Goal: Task Accomplishment & Management: Manage account settings

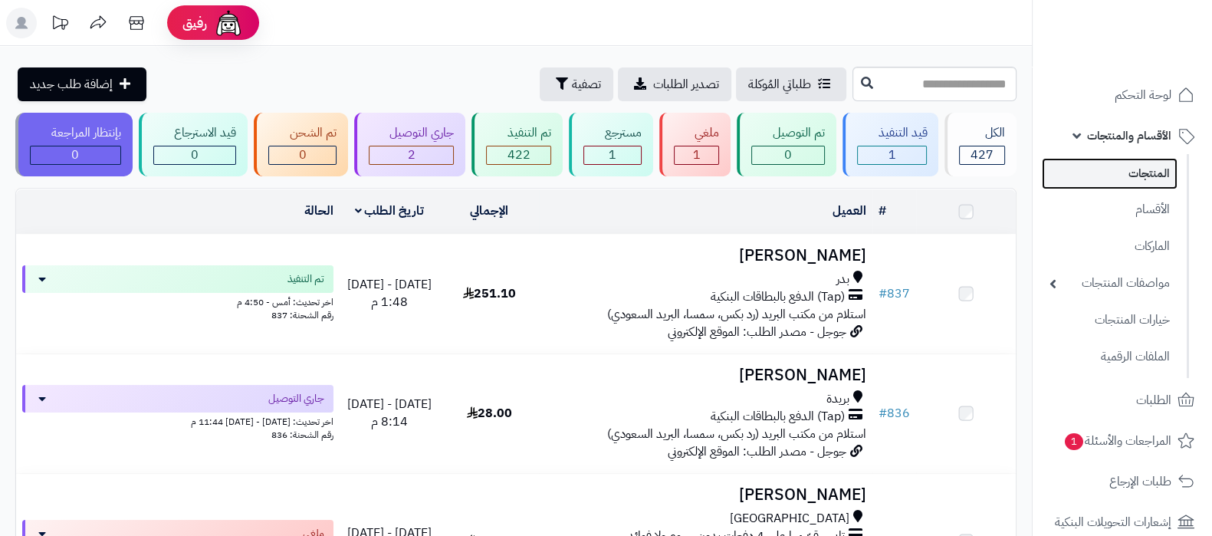
click at [1124, 170] on link "المنتجات" at bounding box center [1110, 173] width 136 height 31
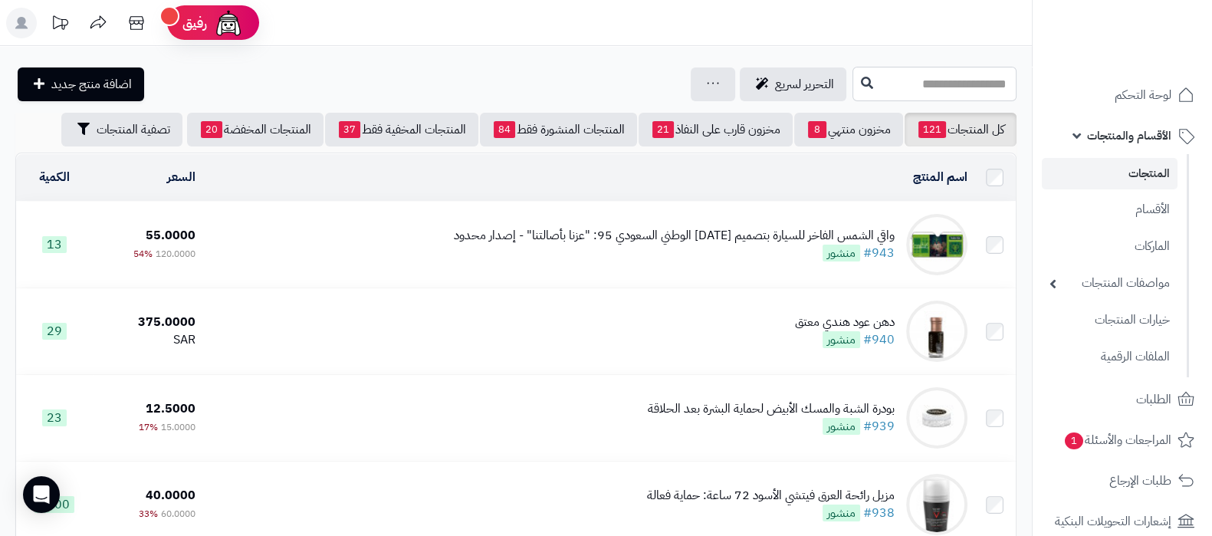
click at [904, 87] on input "text" at bounding box center [934, 84] width 164 height 34
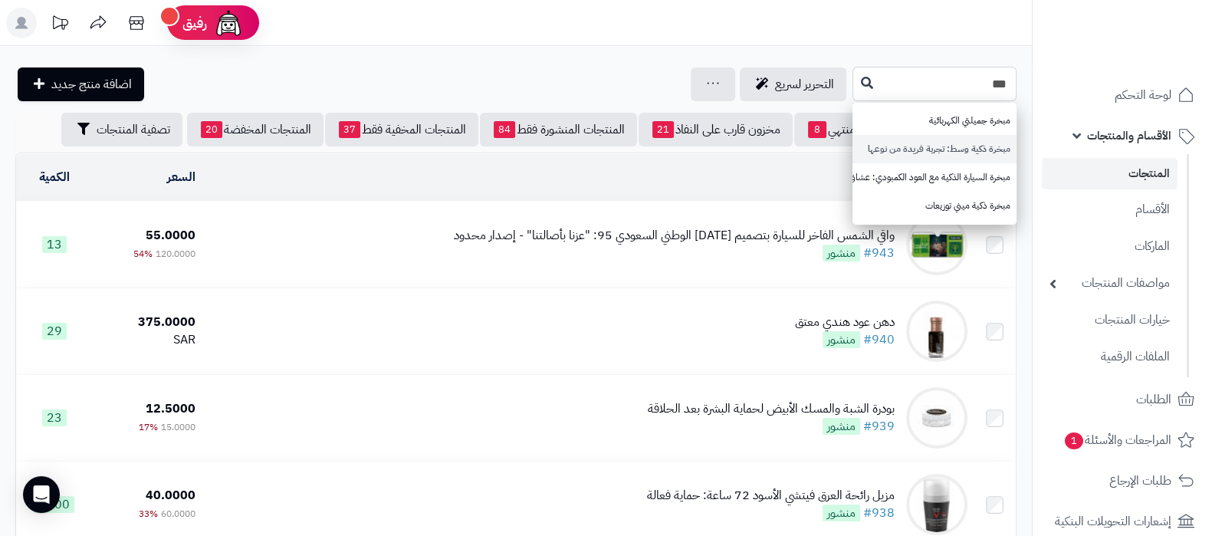
type input "***"
click at [900, 147] on link "مبخرة ذكية وسط: تجربة فريدة من نوعها" at bounding box center [934, 149] width 164 height 28
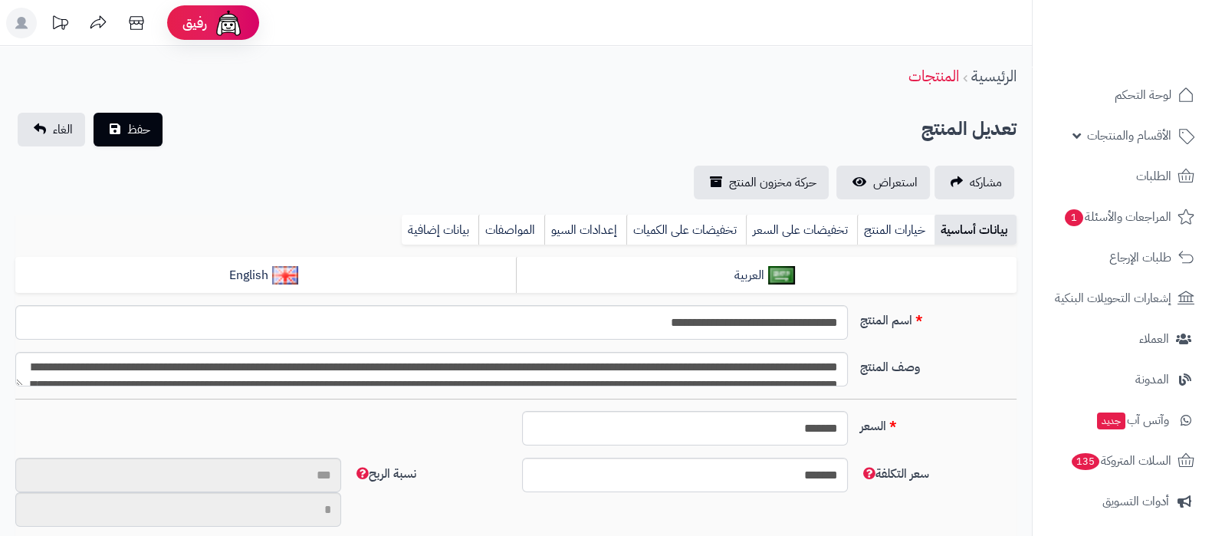
scroll to position [11, 0]
type input "*******"
type input "*********"
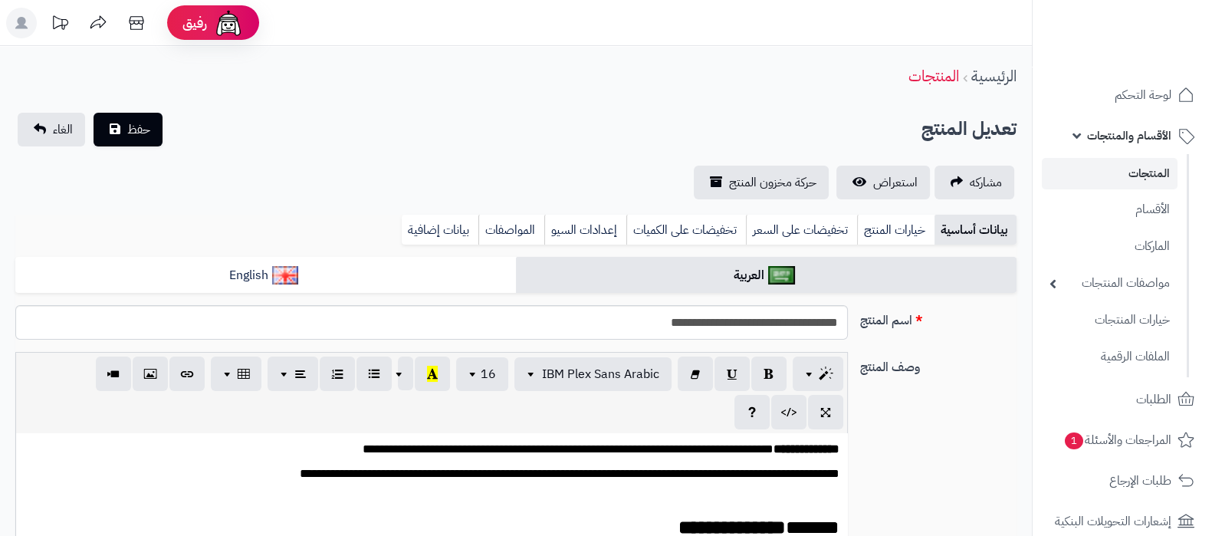
type input "*****"
click at [866, 185] on link "استعراض" at bounding box center [883, 183] width 94 height 34
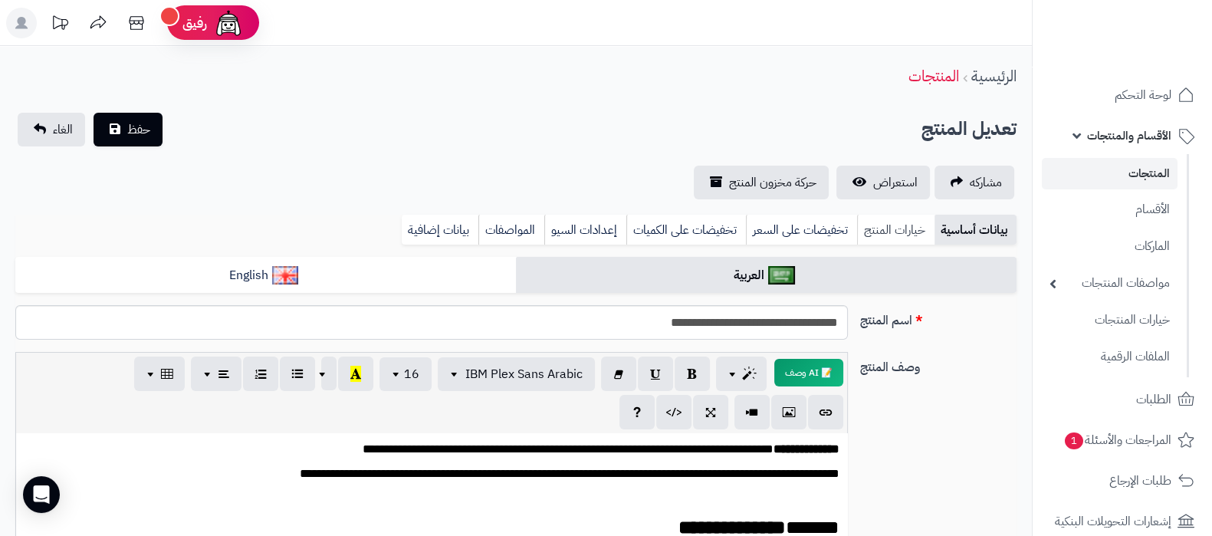
click at [885, 229] on link "خيارات المنتج" at bounding box center [895, 230] width 77 height 31
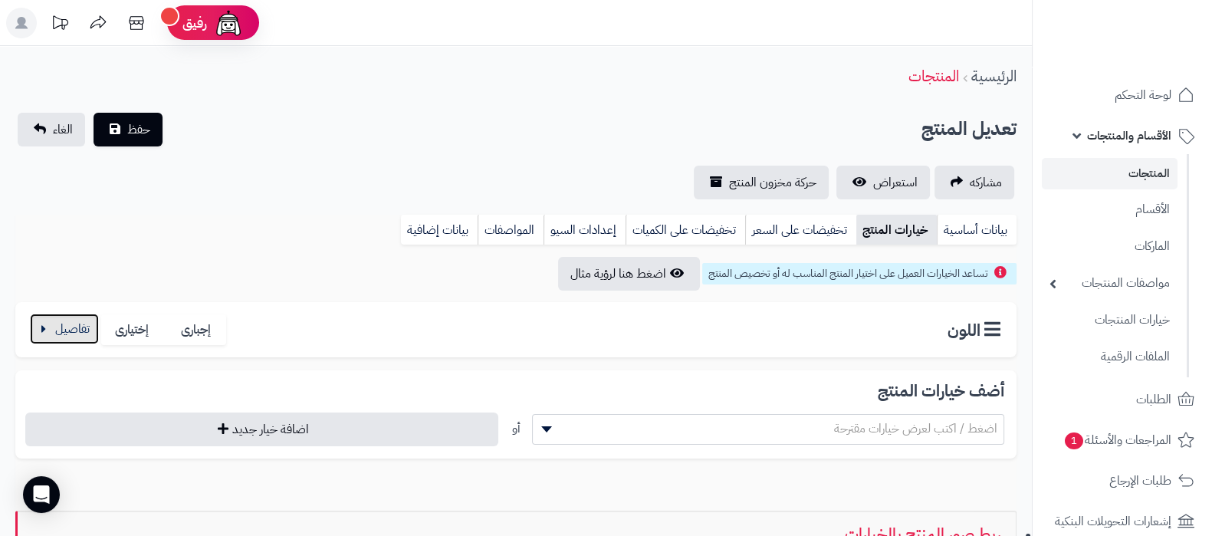
click at [36, 325] on button "button" at bounding box center [64, 329] width 69 height 31
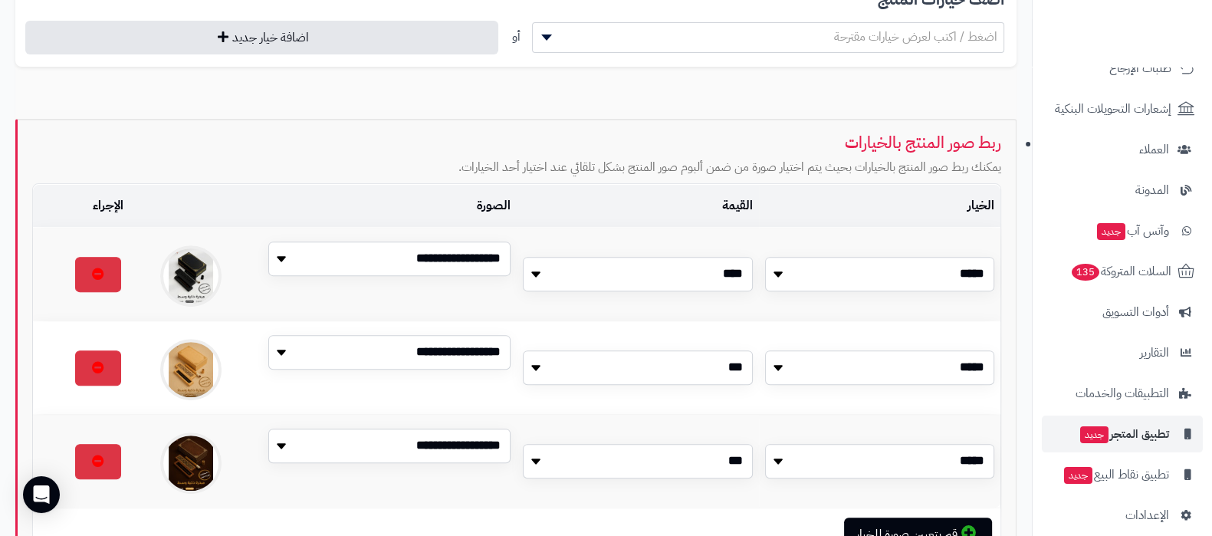
scroll to position [428, 0]
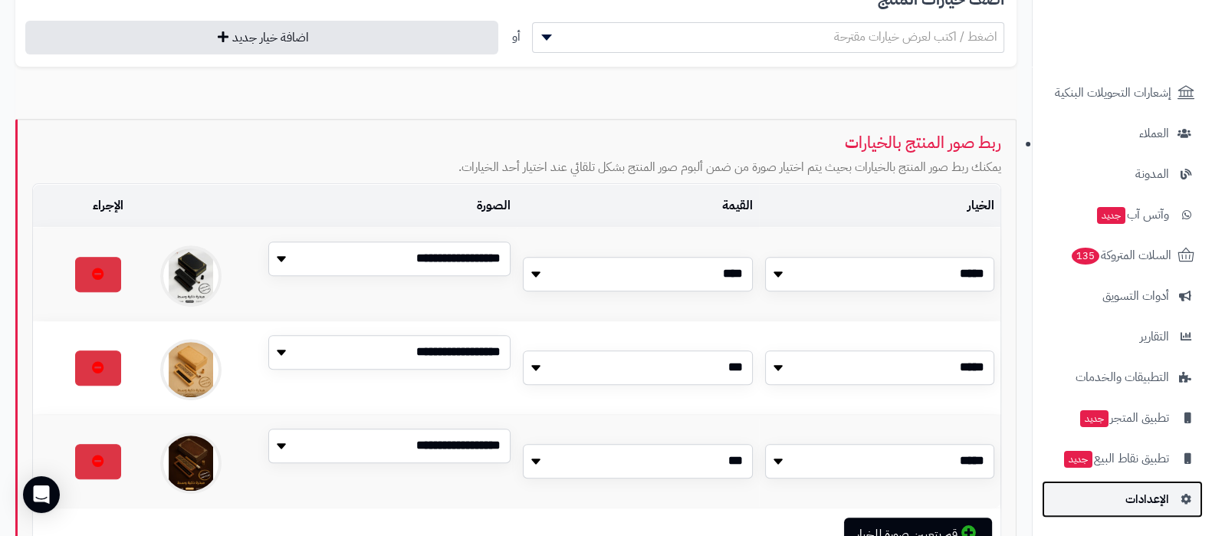
click at [1138, 500] on span "الإعدادات" at bounding box center [1147, 498] width 44 height 21
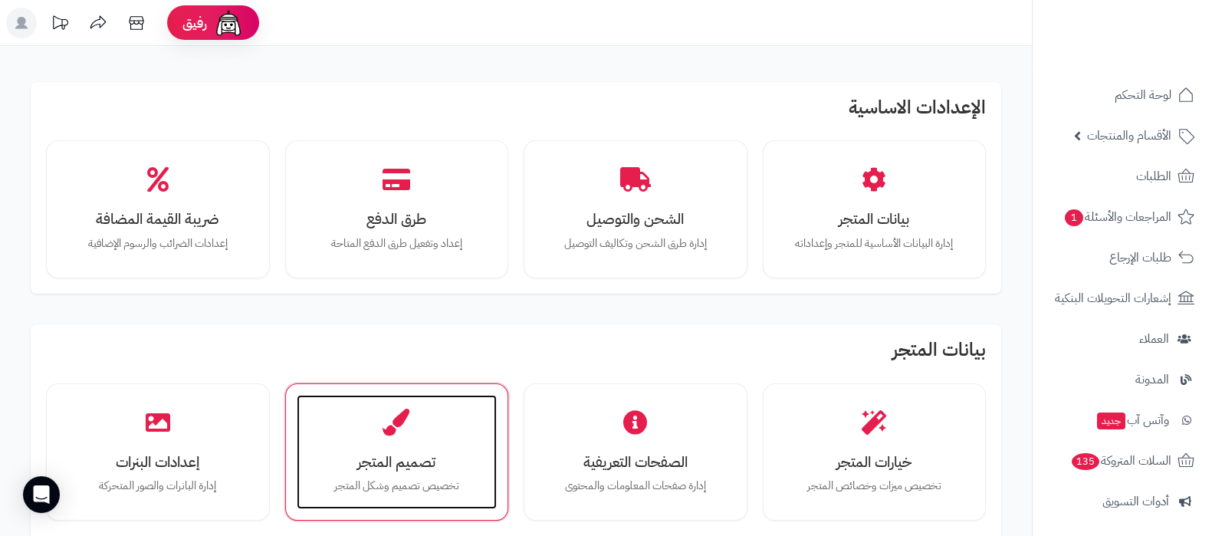
click at [378, 448] on div "تصميم المتجر تخصيص تصميم وشكل المتجر" at bounding box center [397, 452] width 201 height 115
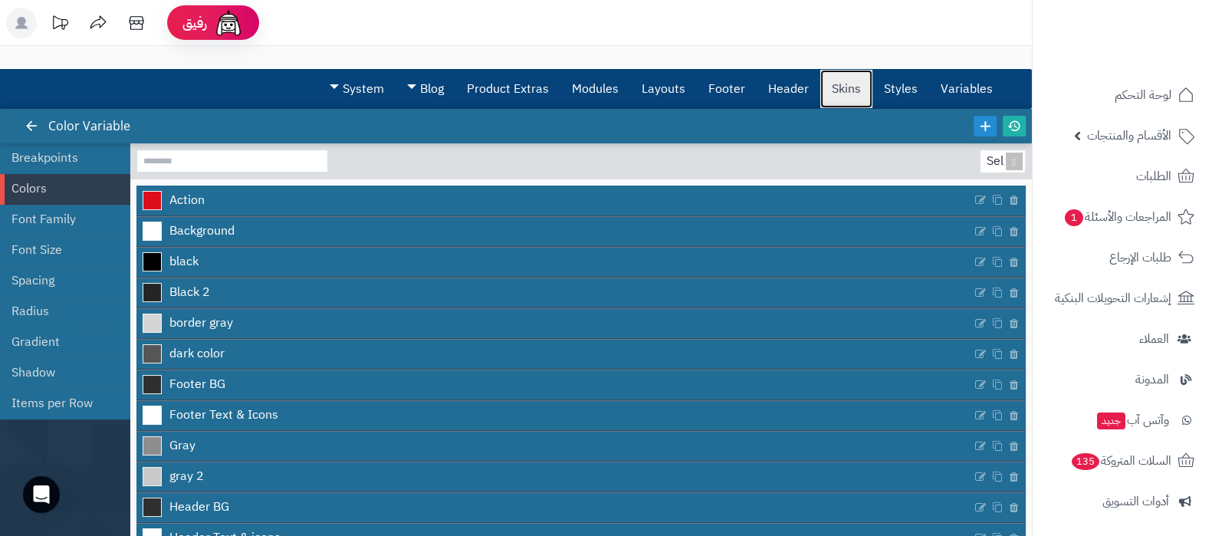
click at [842, 78] on link "Skins" at bounding box center [846, 89] width 52 height 38
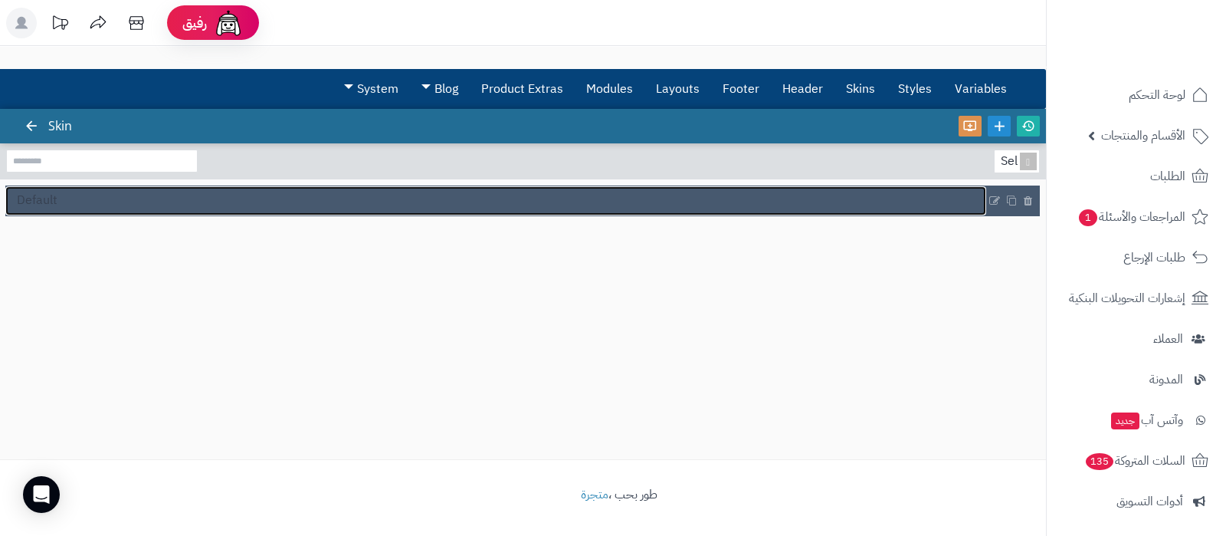
click at [116, 212] on link "Default" at bounding box center [495, 200] width 981 height 29
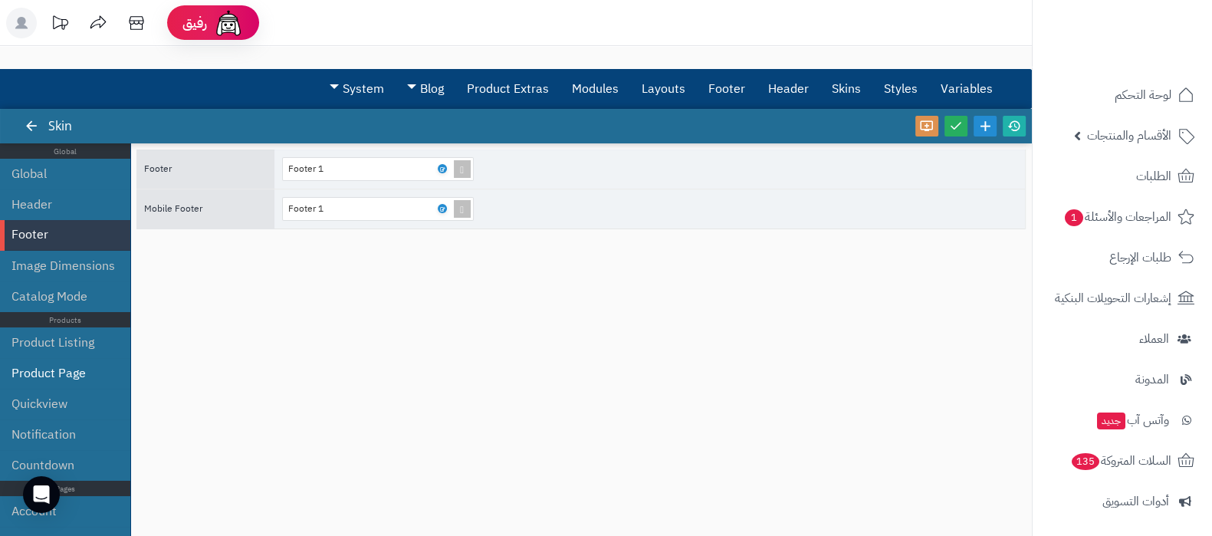
click at [55, 374] on li "Product Page" at bounding box center [65, 373] width 130 height 31
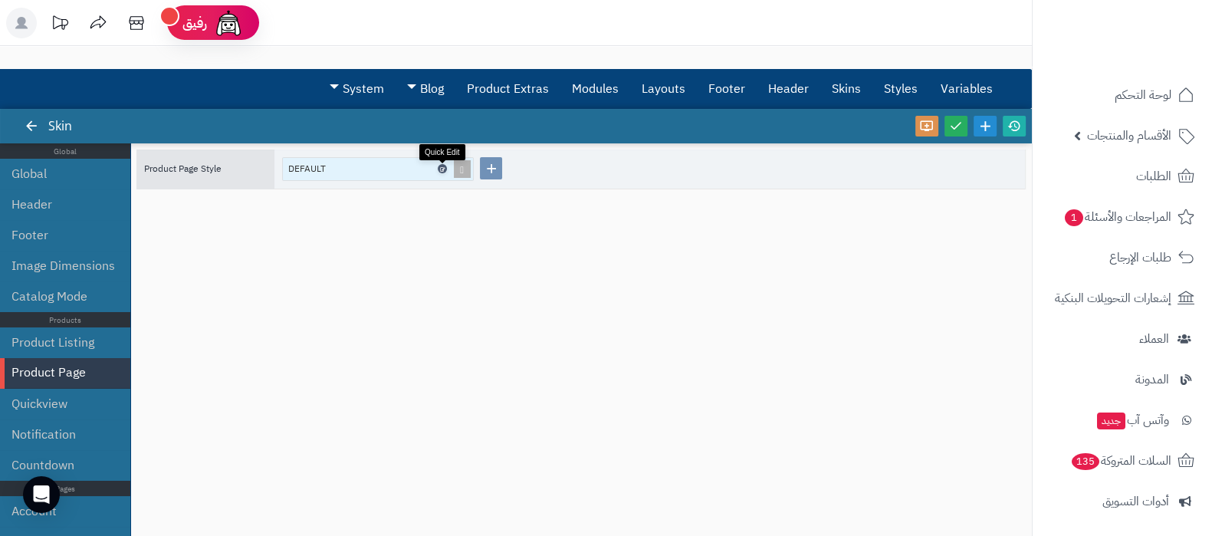
click at [441, 168] on icon at bounding box center [441, 169] width 5 height 7
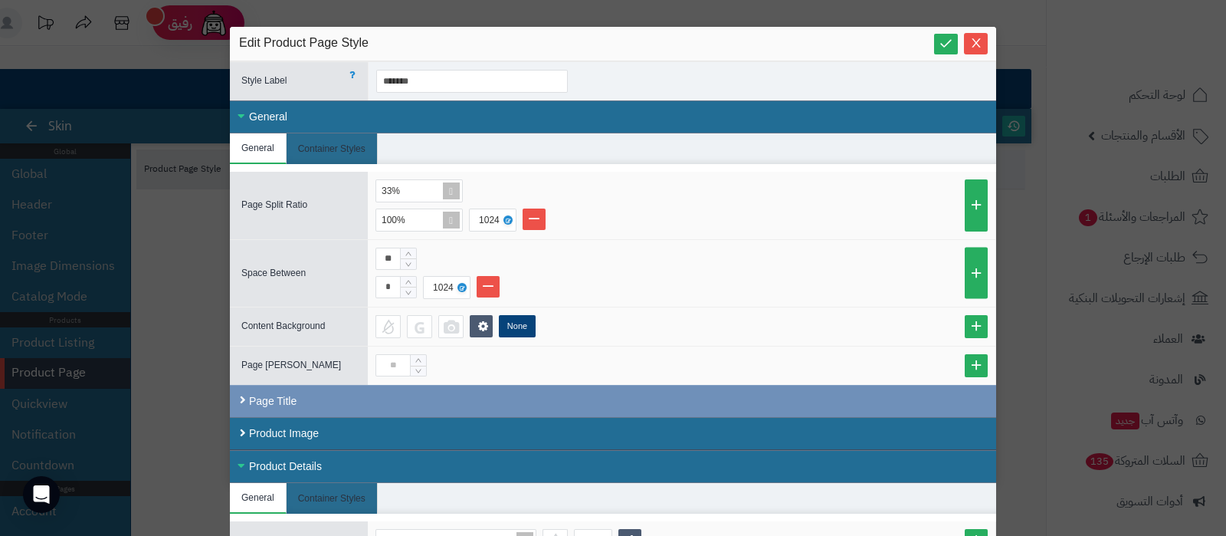
click at [336, 97] on div "Style Label *******" at bounding box center [613, 80] width 767 height 39
click at [326, 109] on div "General" at bounding box center [613, 116] width 767 height 33
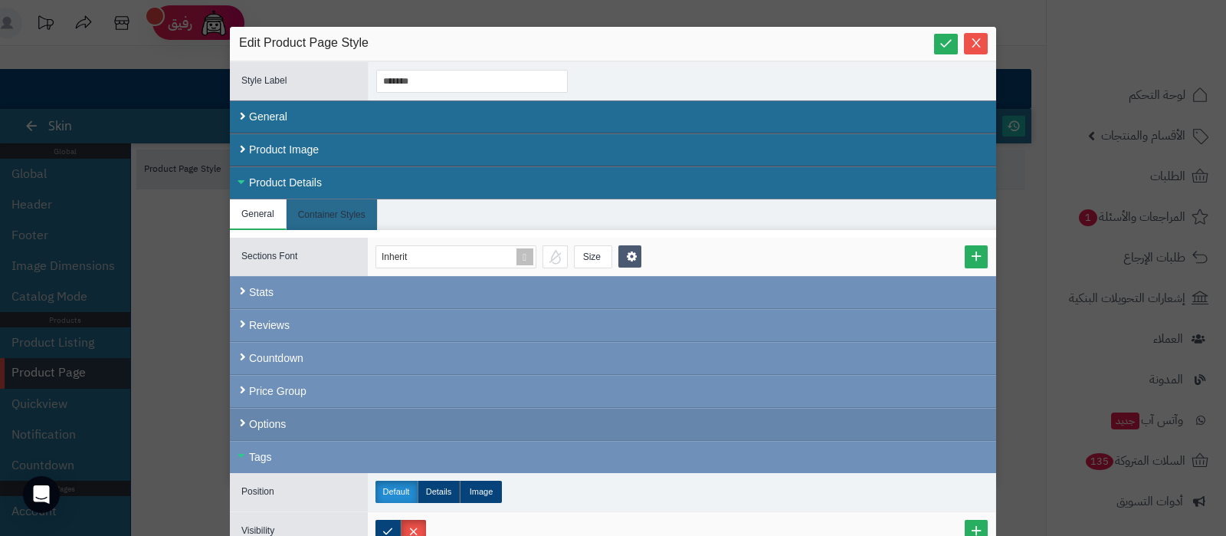
click at [369, 417] on div "Options" at bounding box center [613, 424] width 767 height 33
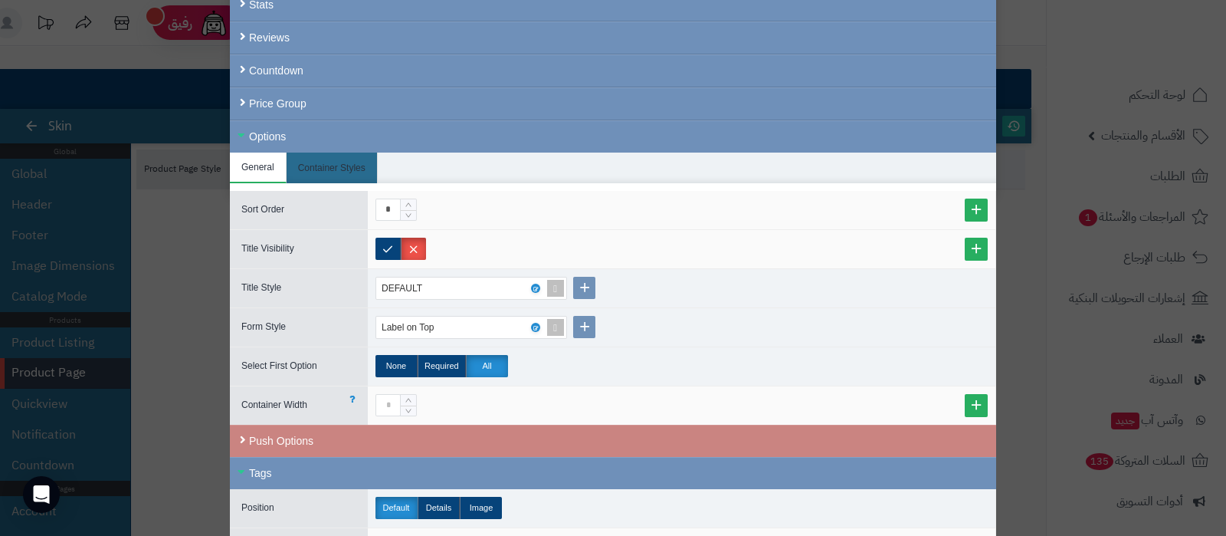
scroll to position [382, 0]
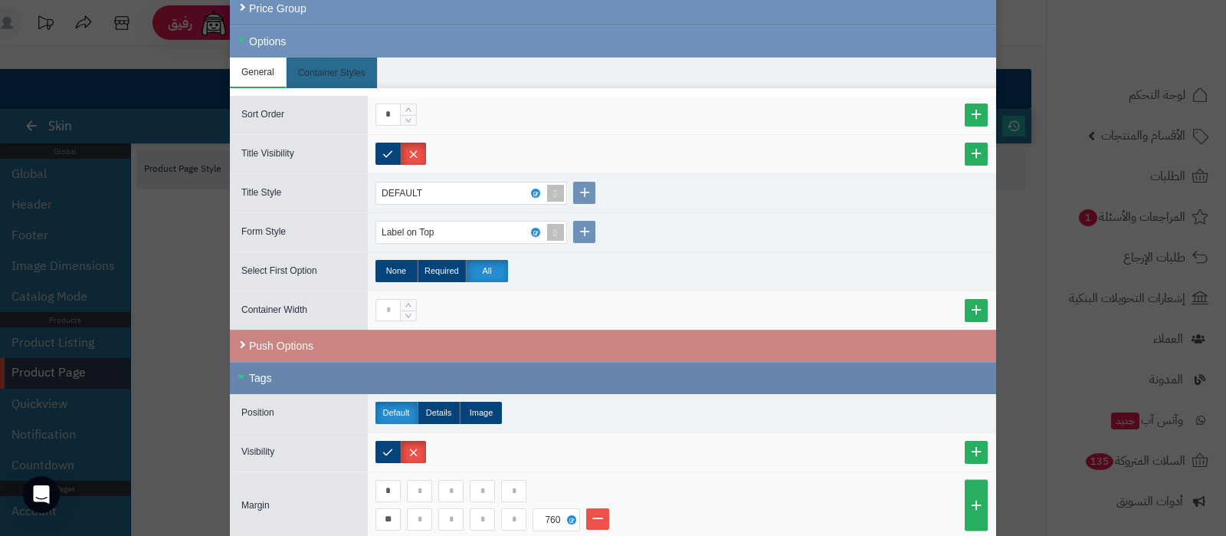
click at [333, 375] on div "Tags" at bounding box center [613, 378] width 767 height 32
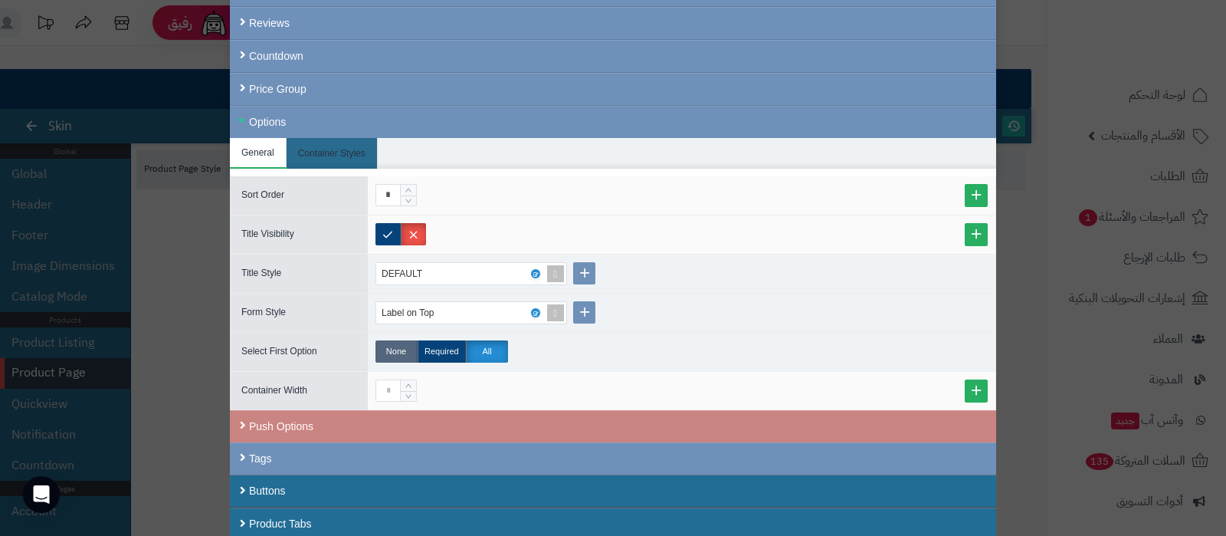
click at [403, 350] on label "None" at bounding box center [397, 351] width 42 height 22
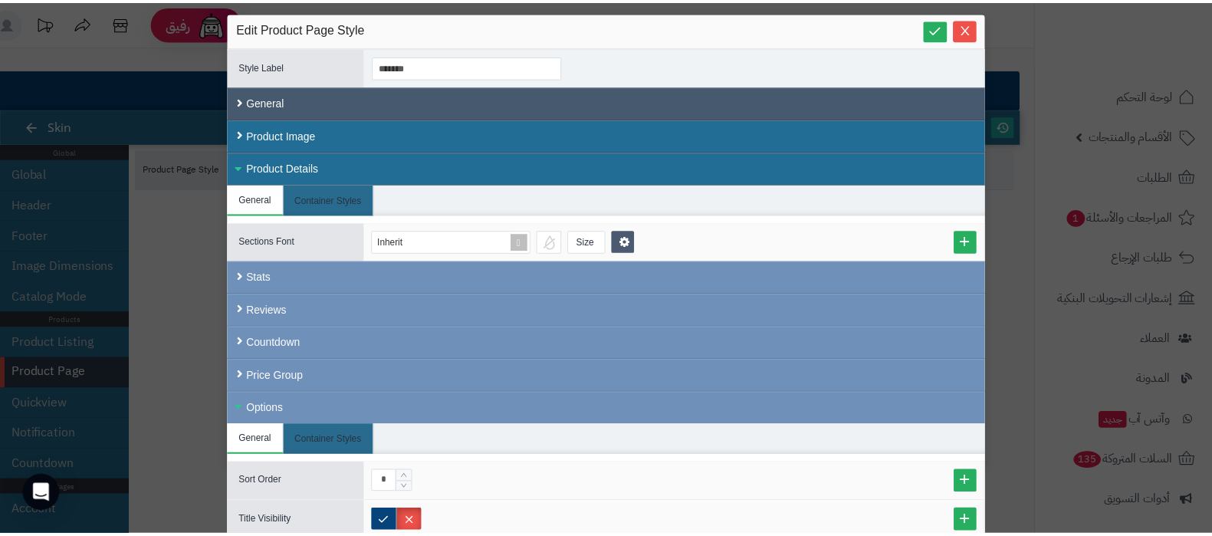
scroll to position [0, 0]
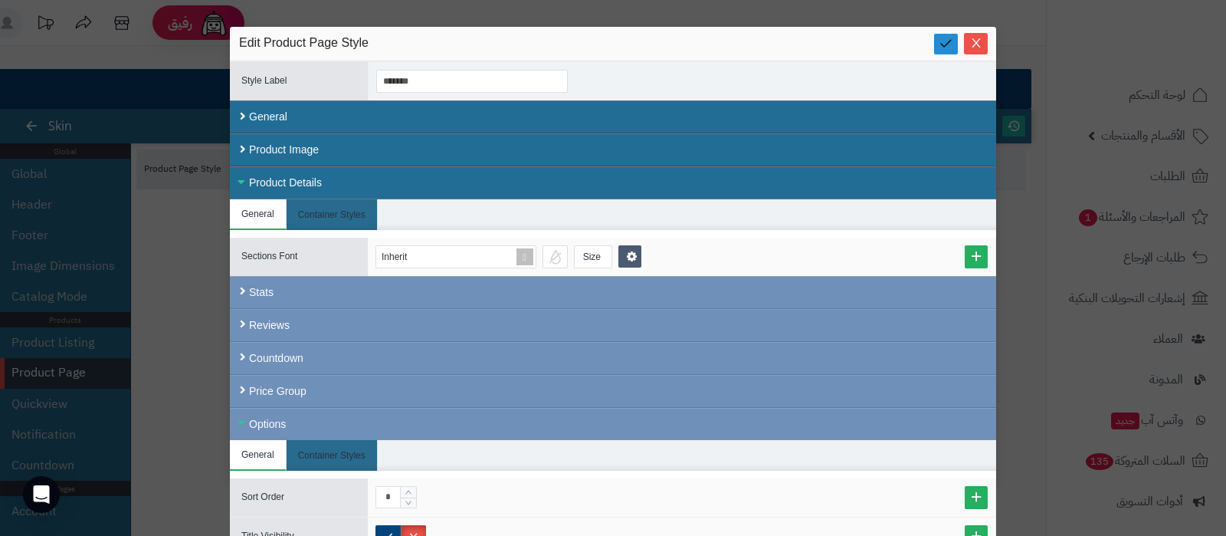
click at [953, 48] on icon at bounding box center [946, 43] width 15 height 15
click at [974, 42] on span "Close" at bounding box center [976, 42] width 24 height 13
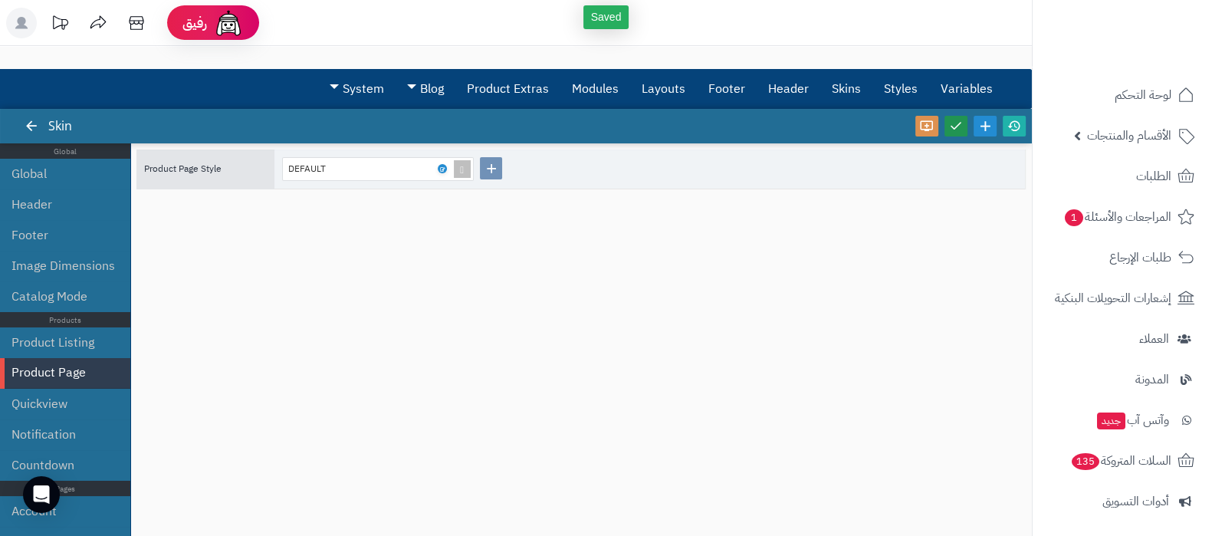
click at [950, 127] on icon at bounding box center [956, 126] width 14 height 14
click at [1016, 129] on icon at bounding box center [1014, 126] width 14 height 14
